Goal: Task Accomplishment & Management: Use online tool/utility

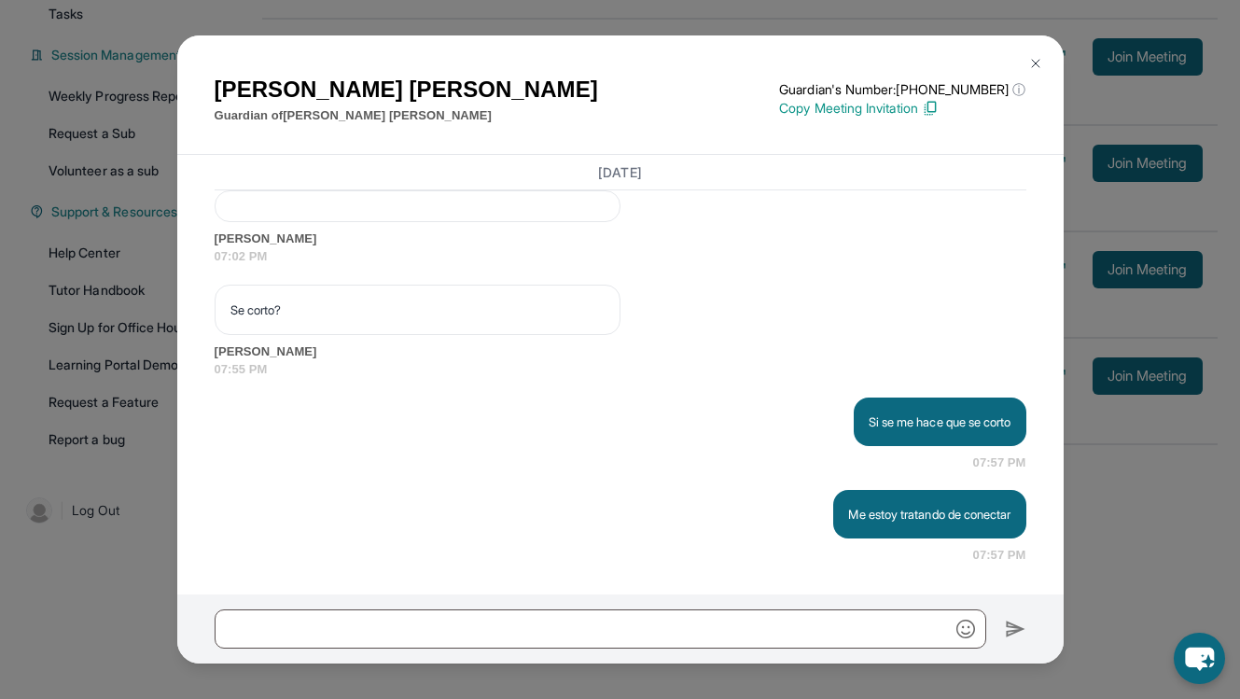
scroll to position [5395, 0]
click at [1034, 62] on img at bounding box center [1035, 63] width 15 height 15
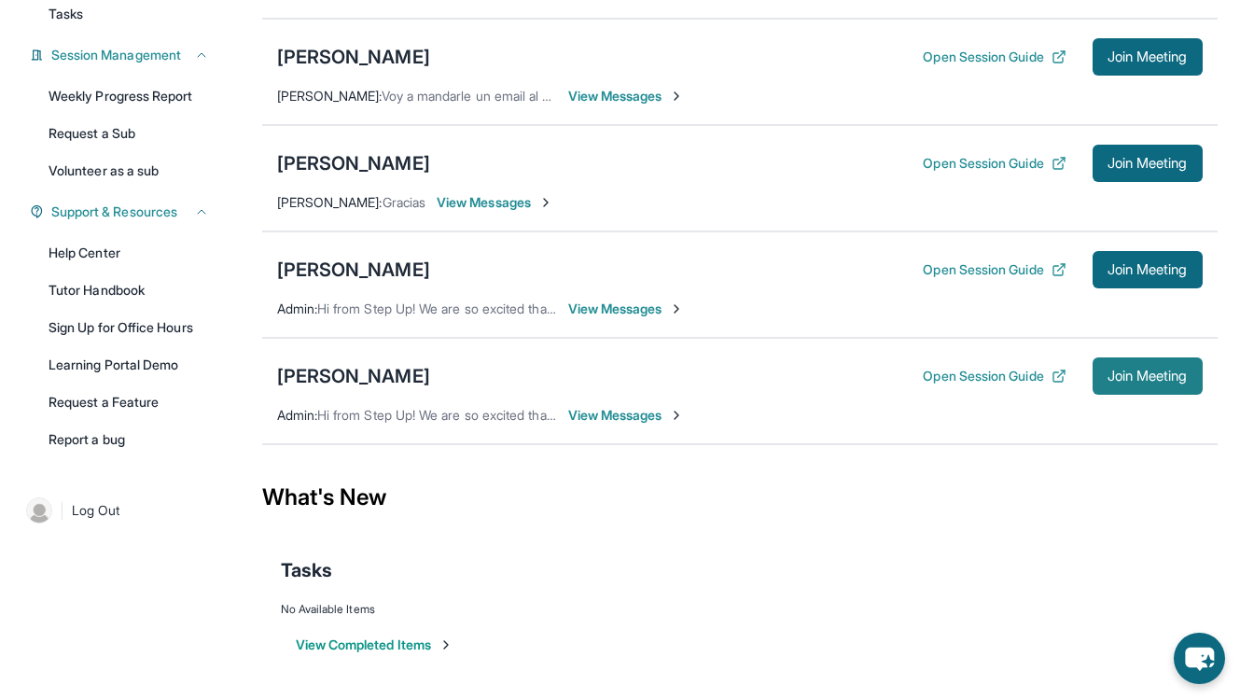
click at [1152, 378] on span "Join Meeting" at bounding box center [1148, 375] width 80 height 11
click at [622, 411] on span "View Messages" at bounding box center [626, 415] width 117 height 19
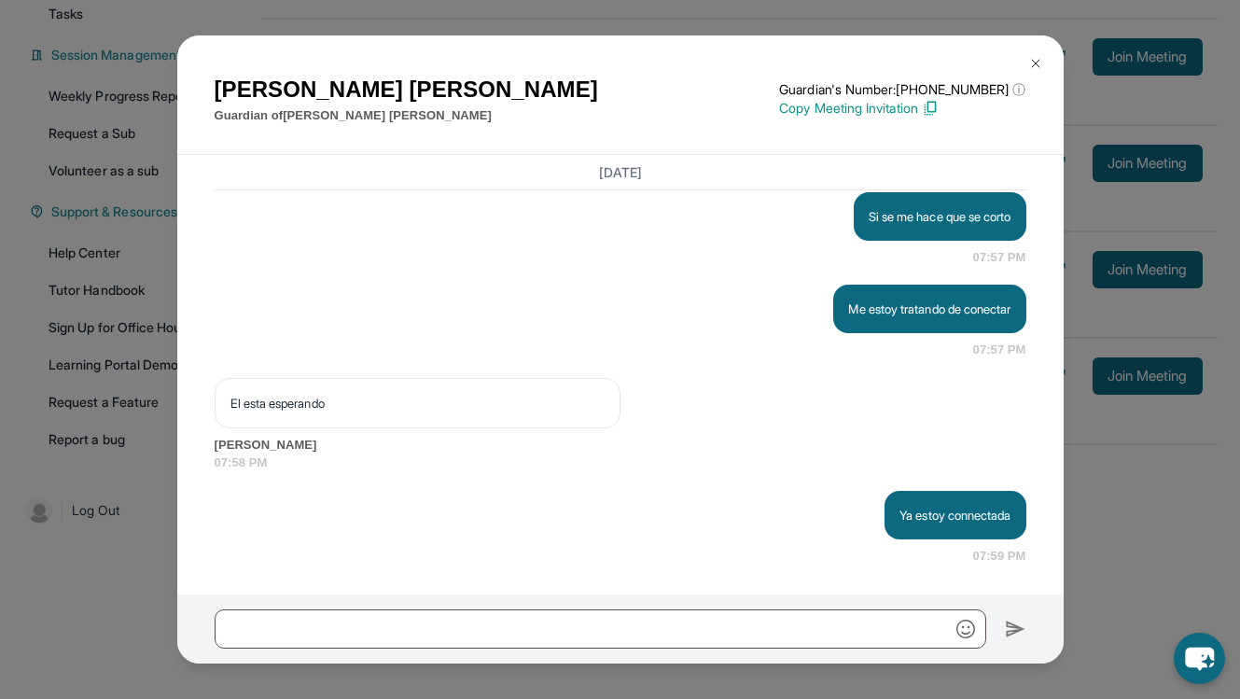
scroll to position [5600, 0]
click at [1030, 68] on img at bounding box center [1035, 63] width 15 height 15
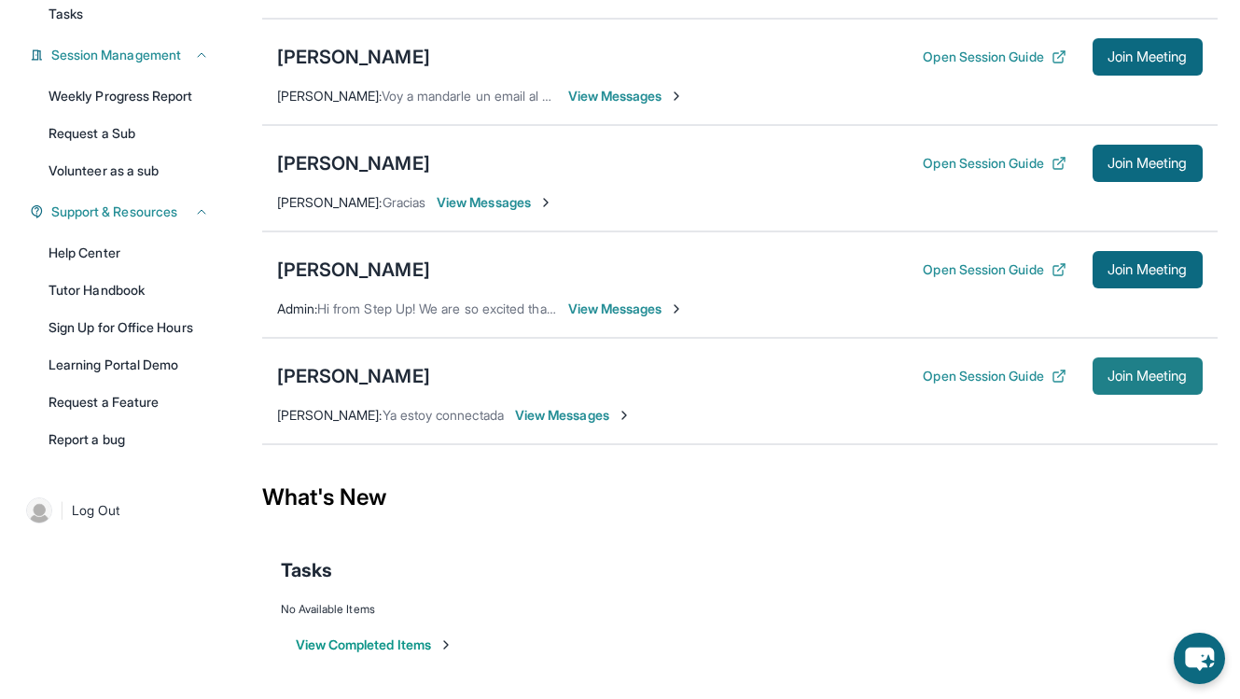
click at [1160, 382] on span "Join Meeting" at bounding box center [1148, 375] width 80 height 11
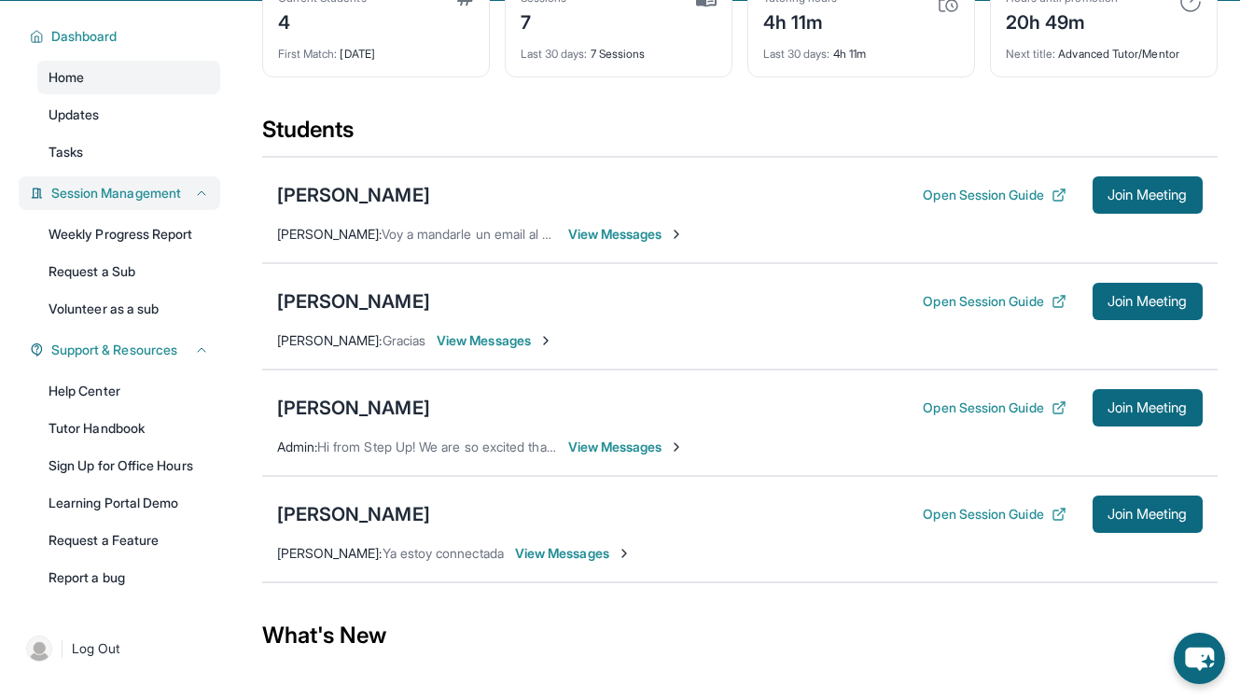
scroll to position [0, 0]
